Goal: Information Seeking & Learning: Learn about a topic

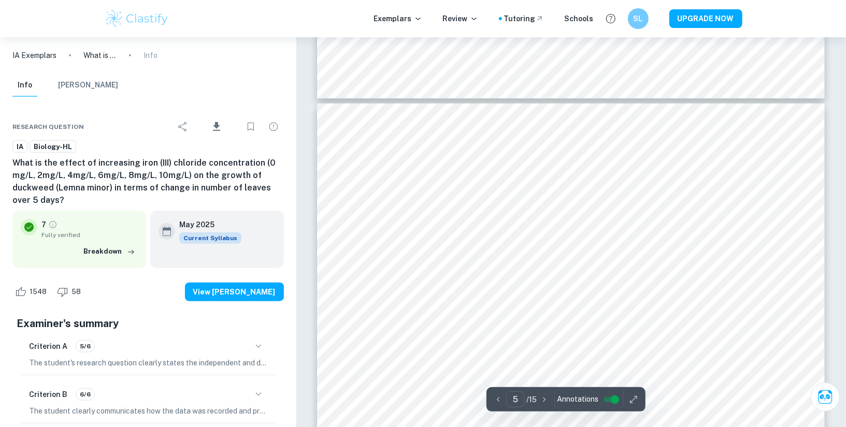
scroll to position [2996, 0]
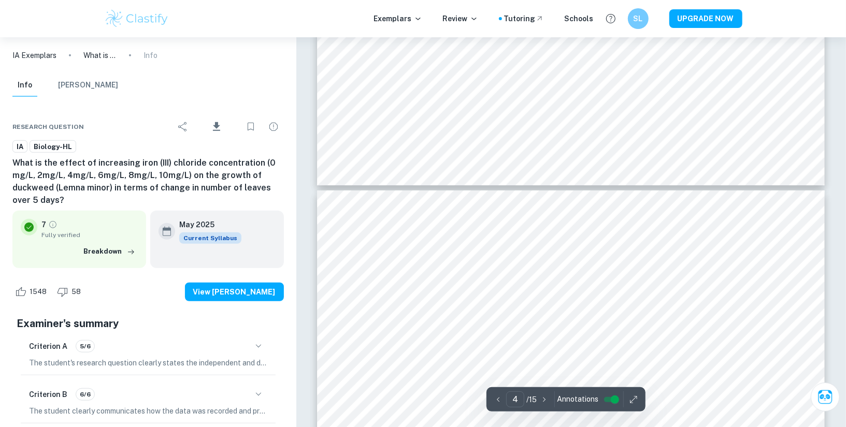
type input "5"
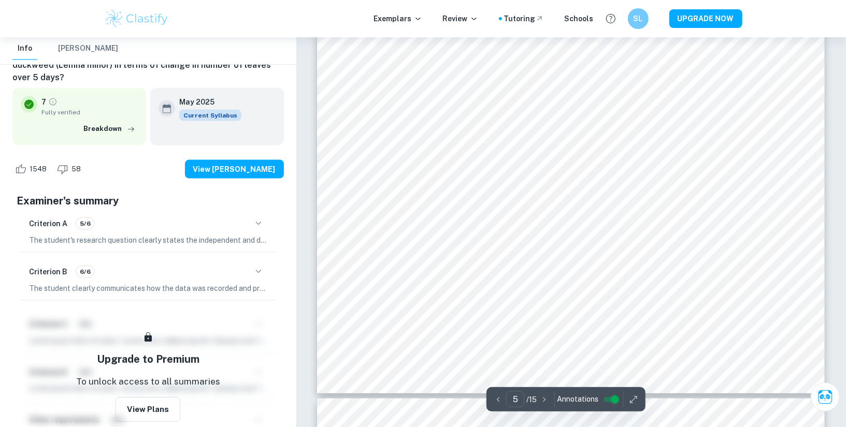
scroll to position [3424, 0]
